Goal: Task Accomplishment & Management: Complete application form

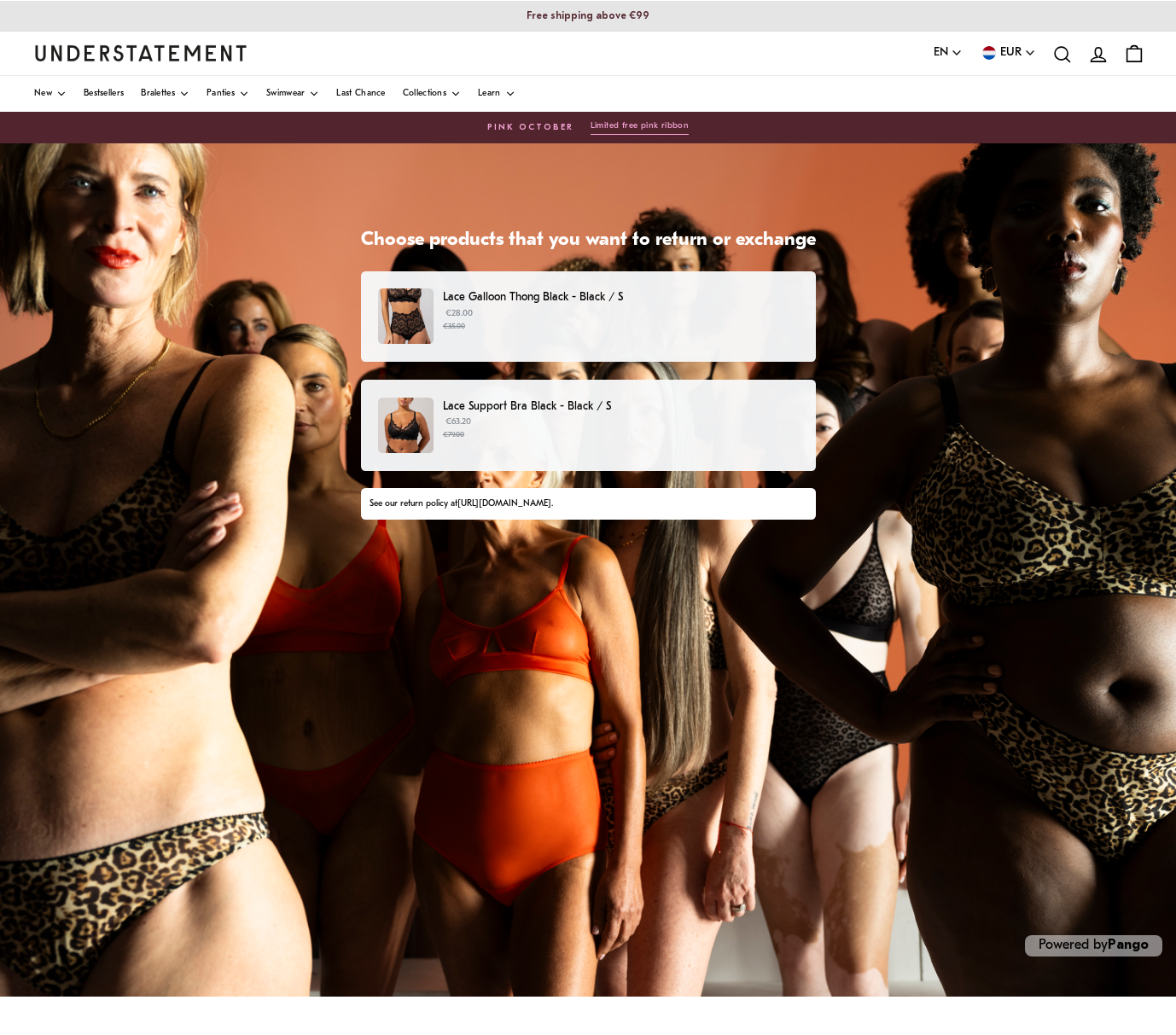
click at [543, 429] on small "€79.00" at bounding box center [620, 435] width 355 height 12
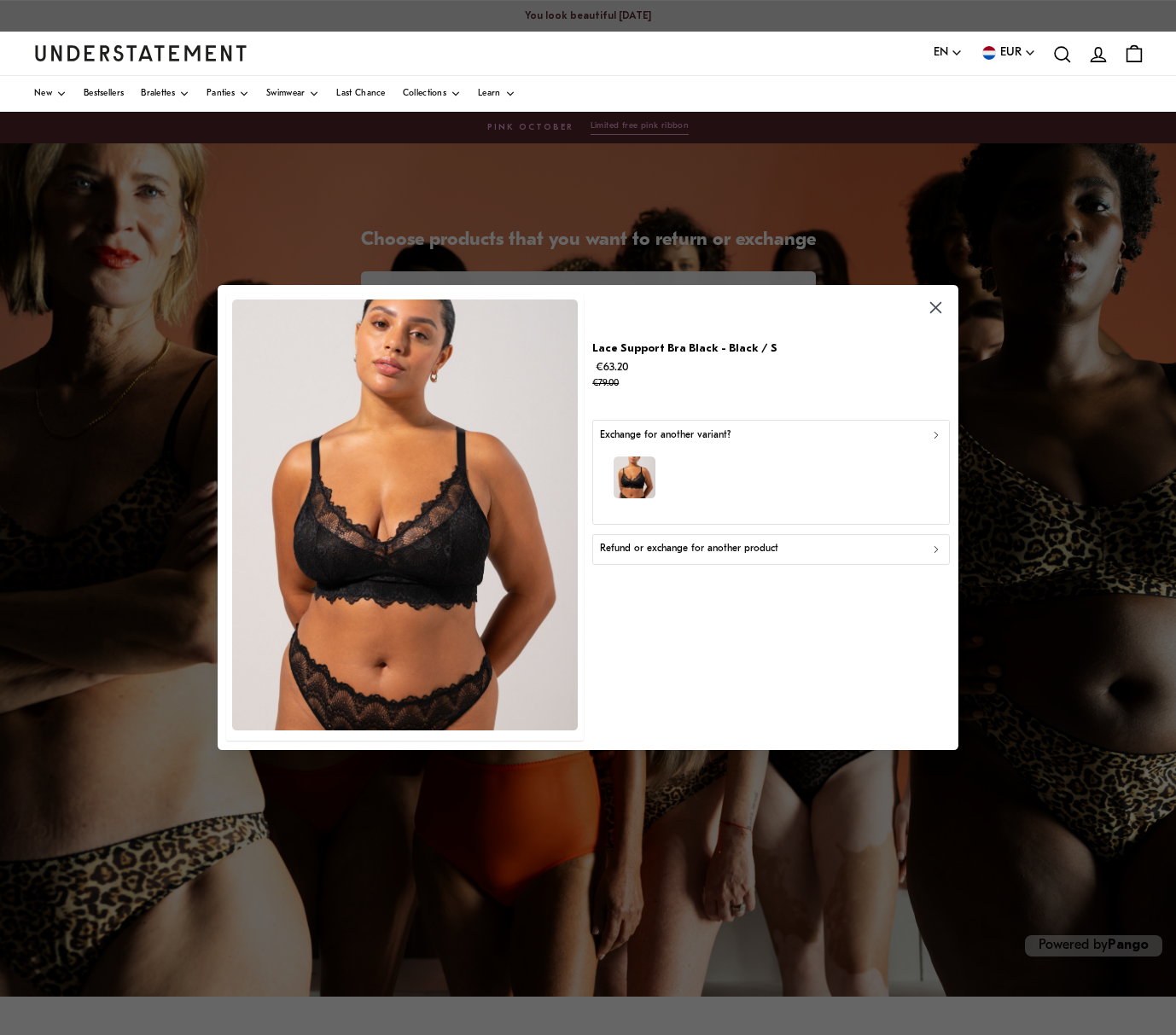
click at [934, 435] on icon "button" at bounding box center [936, 435] width 12 height 12
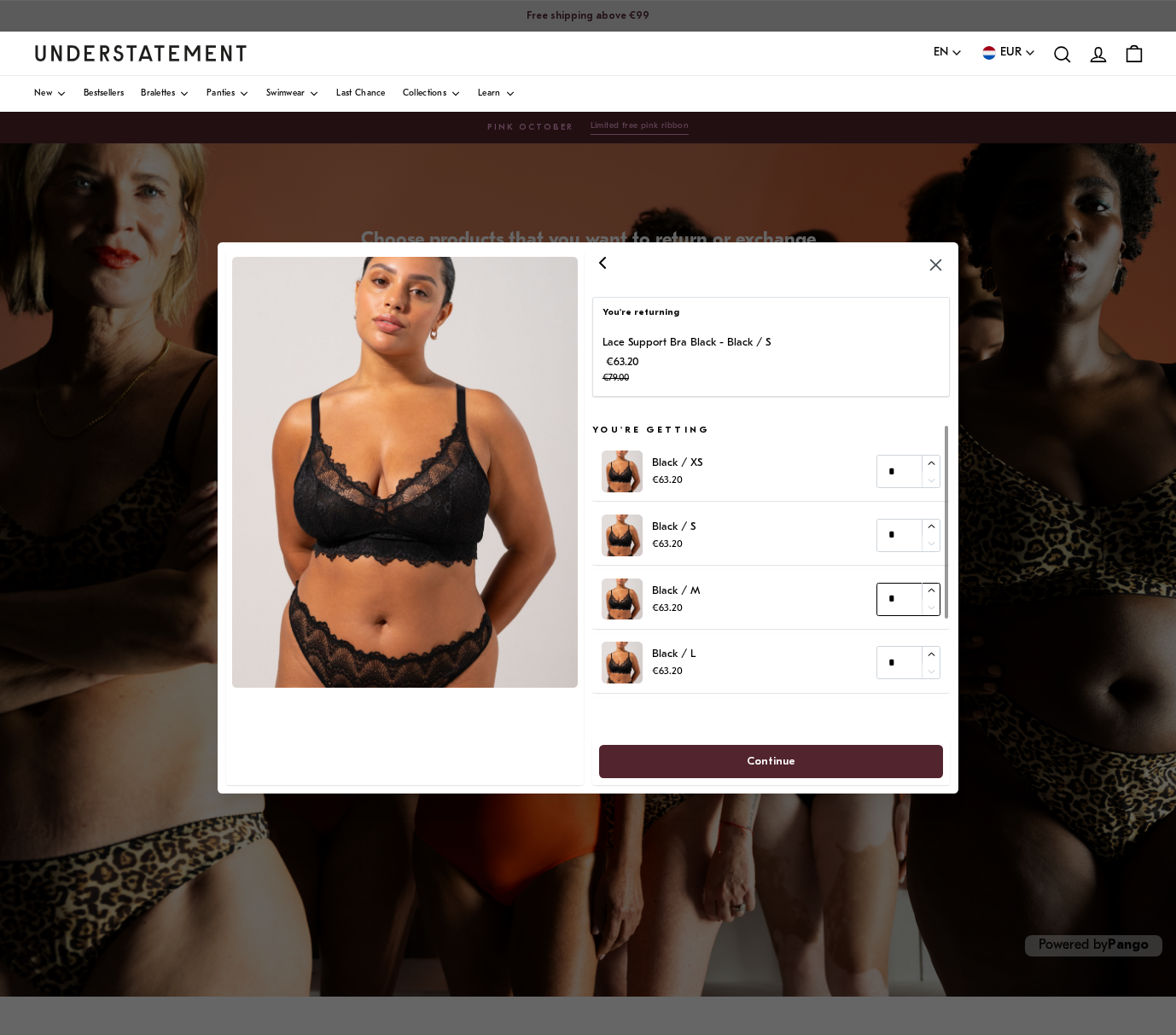
click at [897, 600] on input "*" at bounding box center [908, 599] width 64 height 34
type input "*"
click at [932, 587] on icon "button" at bounding box center [931, 591] width 12 height 12
click at [803, 762] on span "Continue" at bounding box center [770, 761] width 306 height 32
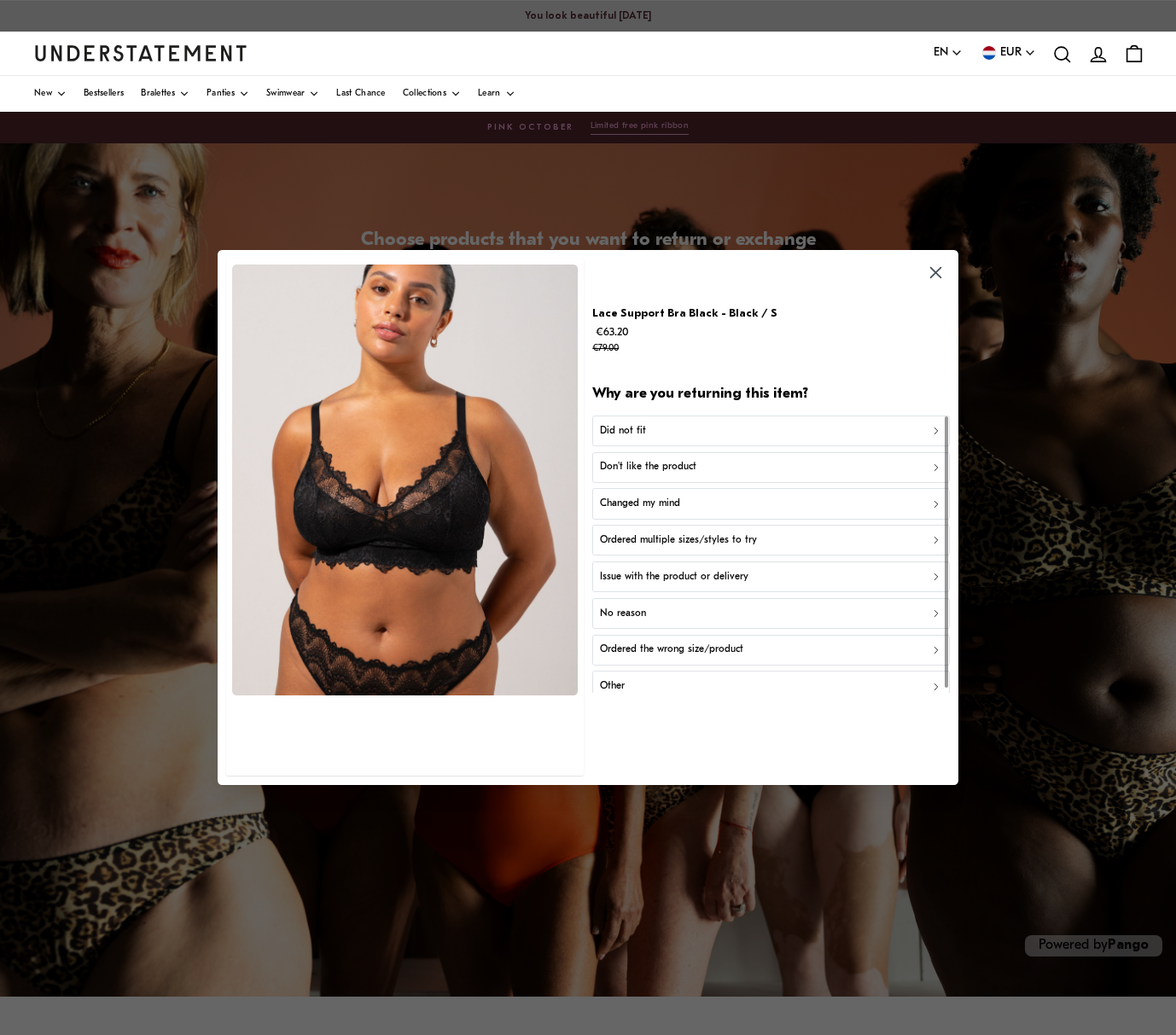
click at [931, 430] on icon "button" at bounding box center [936, 430] width 12 height 12
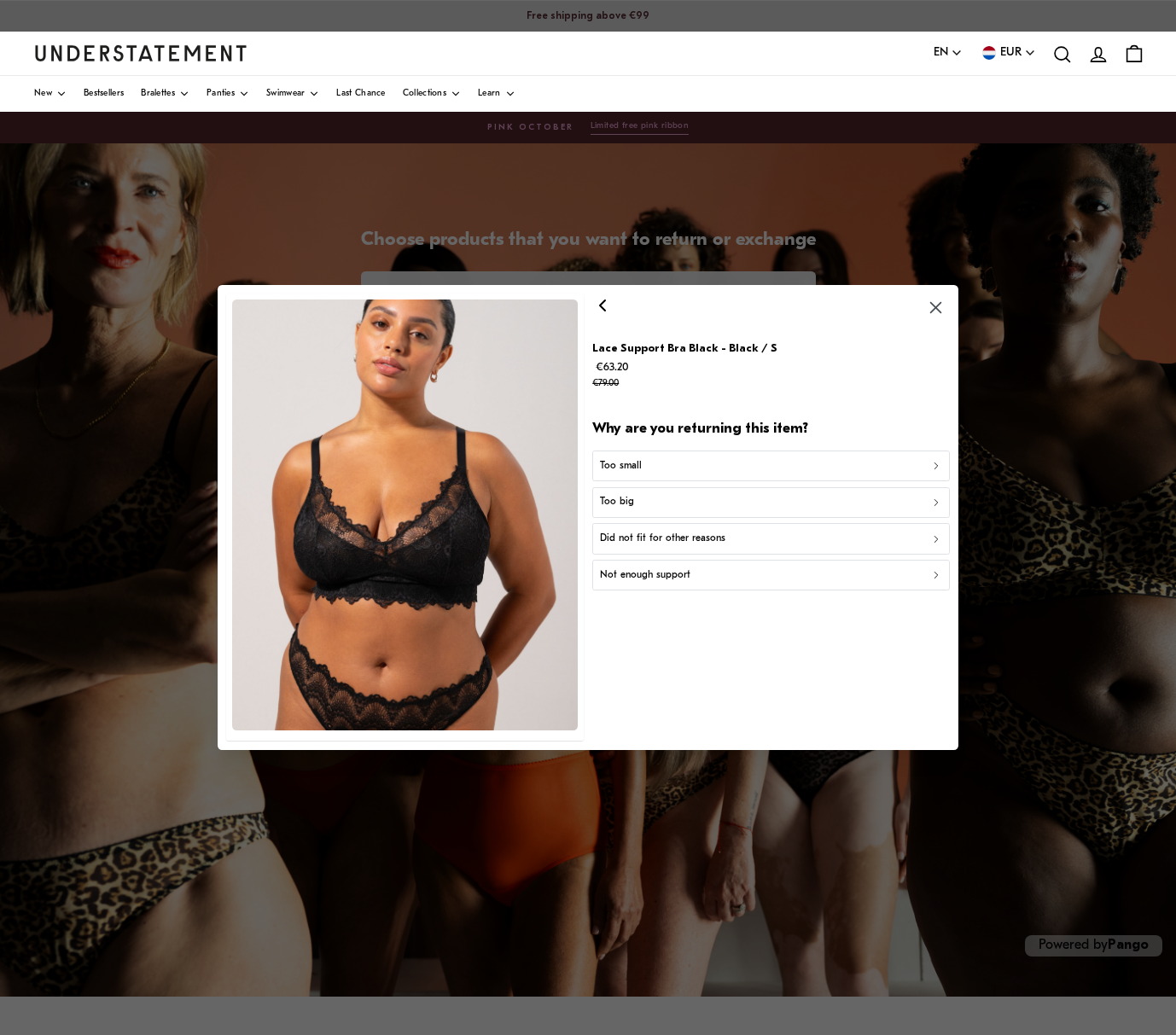
click at [908, 465] on div "Too small" at bounding box center [771, 467] width 342 height 16
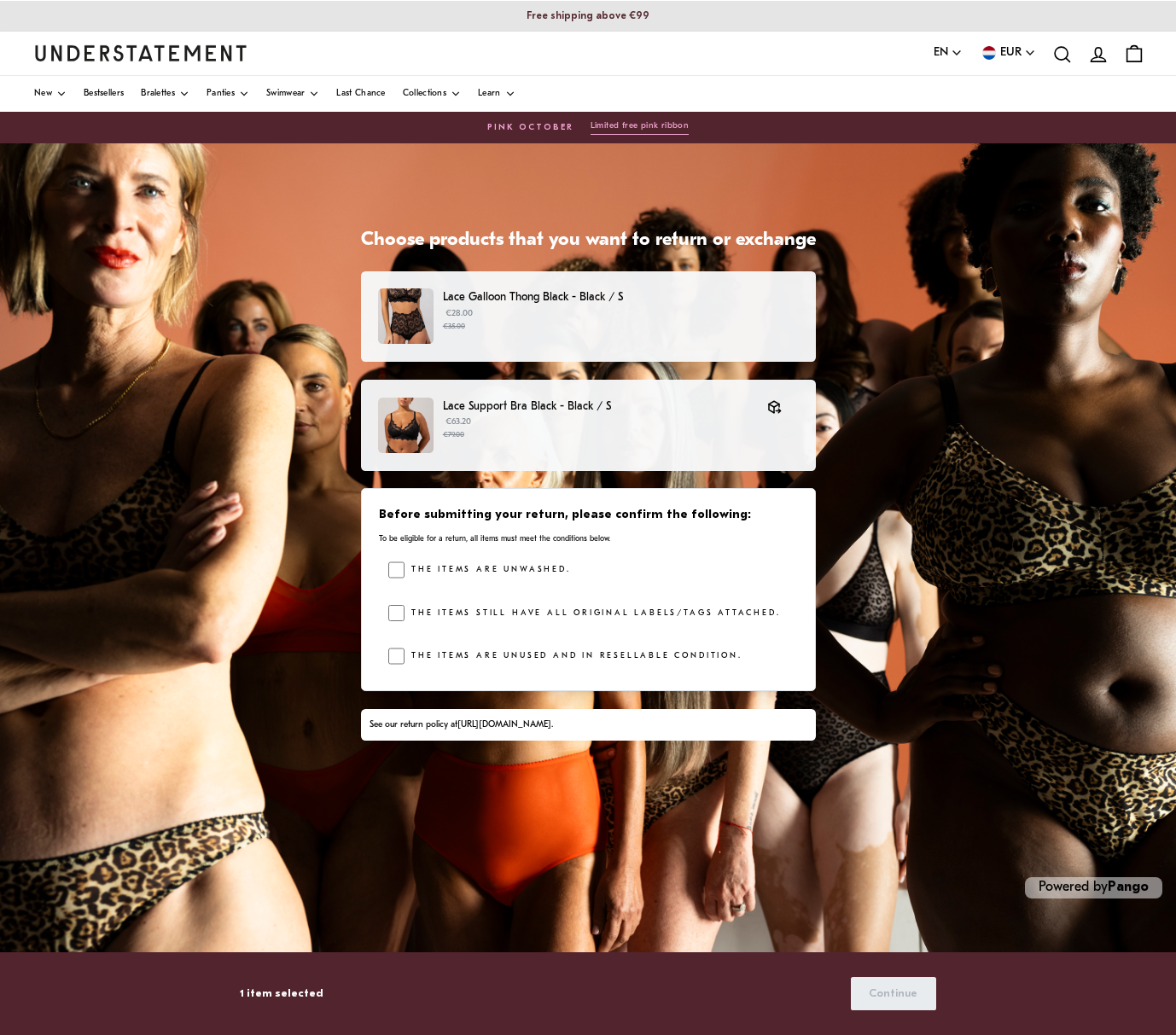
click at [479, 616] on label "The items still have all original labels/tags attached." at bounding box center [592, 613] width 375 height 17
click at [885, 991] on span "Continue" at bounding box center [892, 993] width 49 height 32
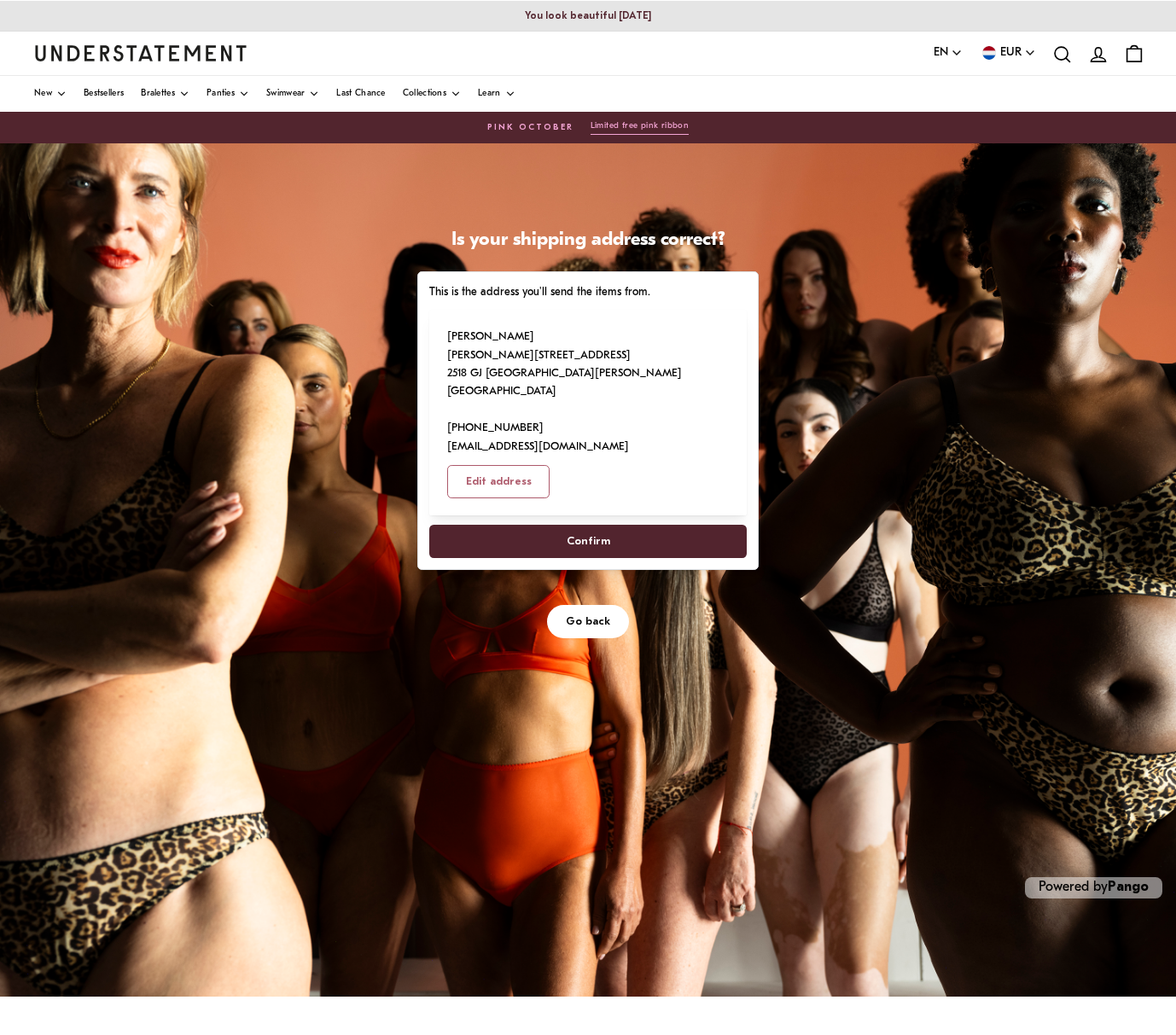
click at [613, 526] on span "Confirm" at bounding box center [588, 542] width 280 height 32
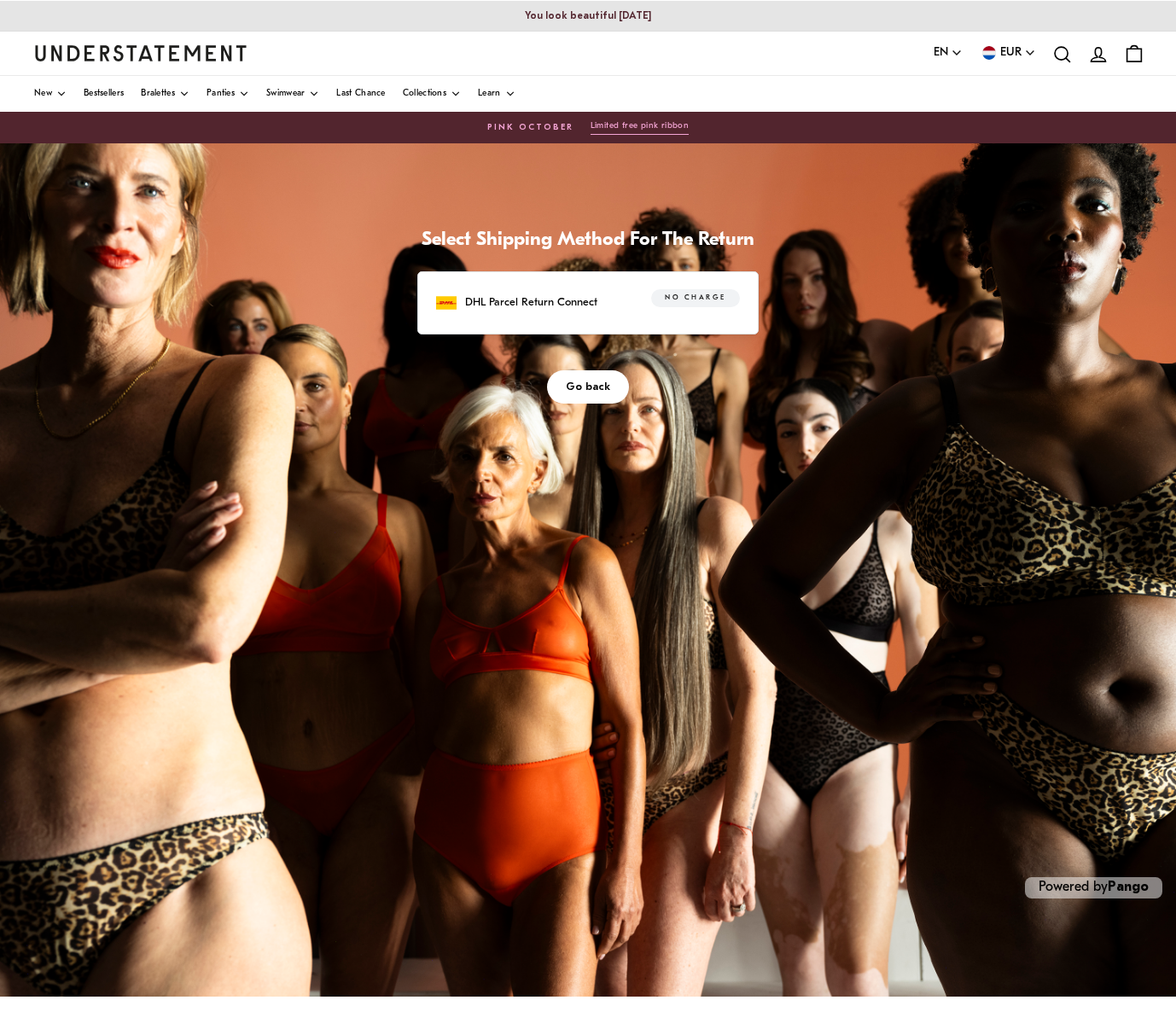
click at [549, 302] on p "DHL Parcel Return Connect" at bounding box center [530, 302] width 132 height 18
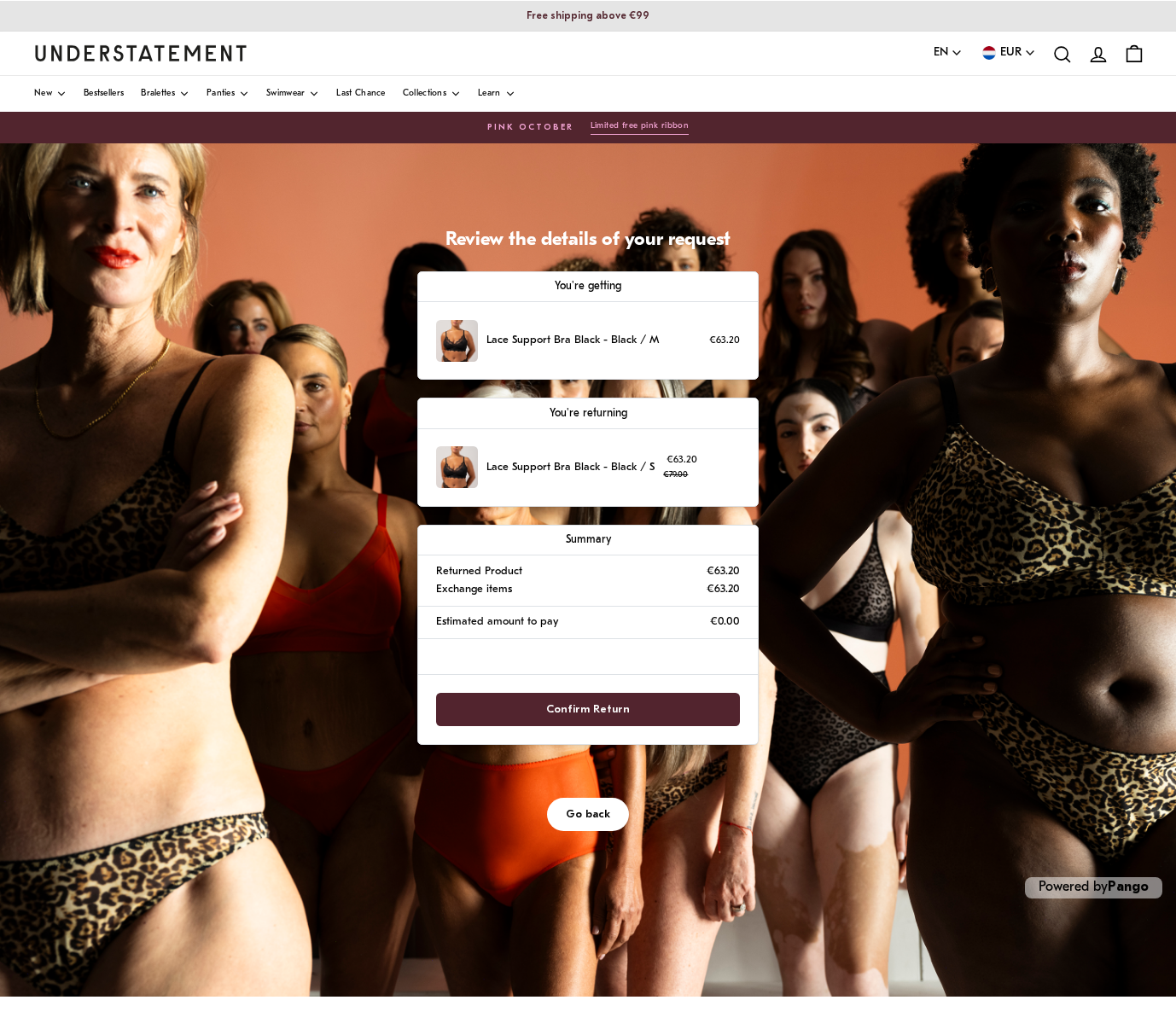
click at [605, 701] on span "Confirm Return" at bounding box center [588, 710] width 83 height 32
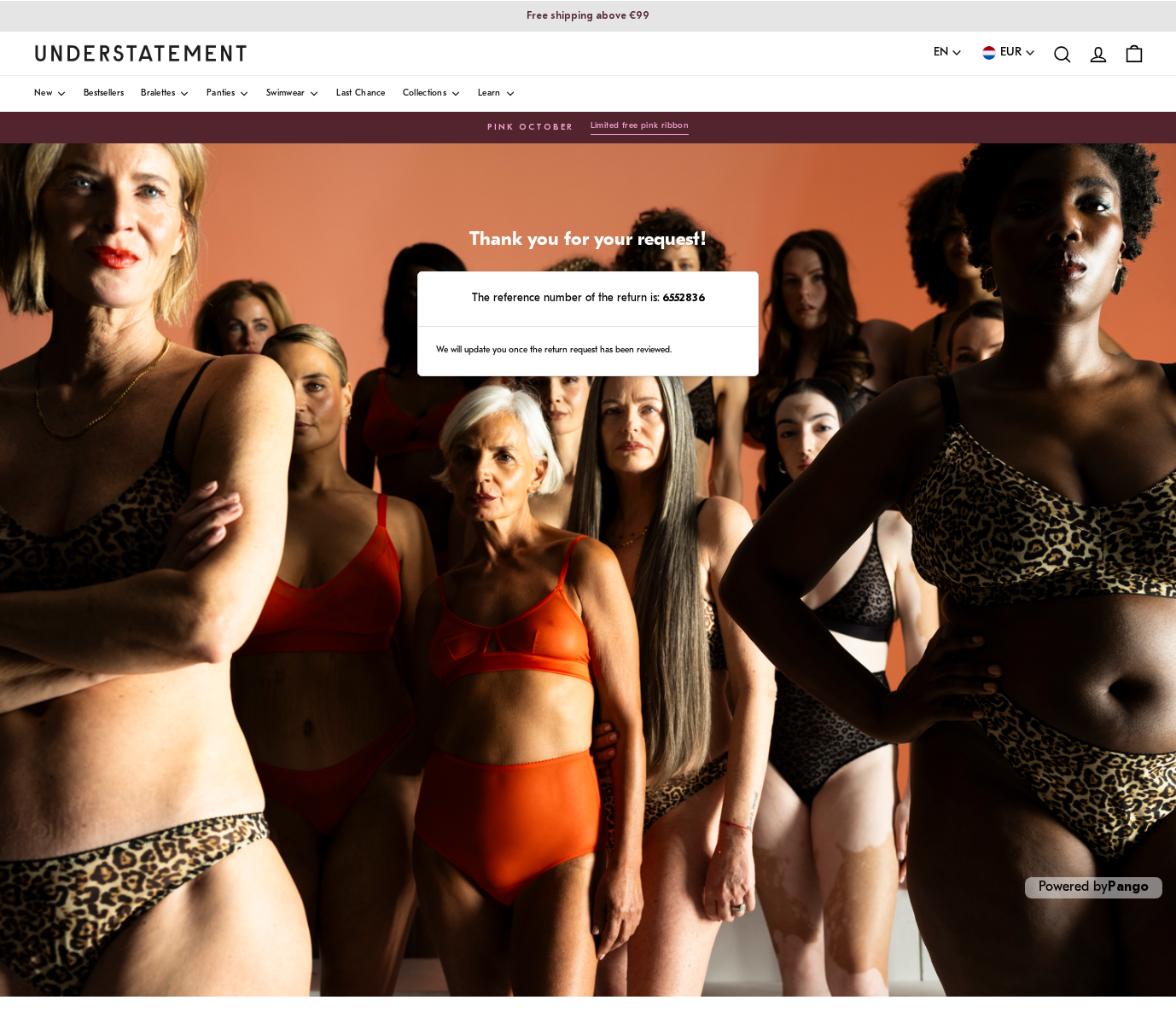
click at [1038, 663] on div "Thank you for your request! The reference number of the return is: 6552836 We w…" at bounding box center [588, 570] width 1176 height 853
